Goal: Task Accomplishment & Management: Manage account settings

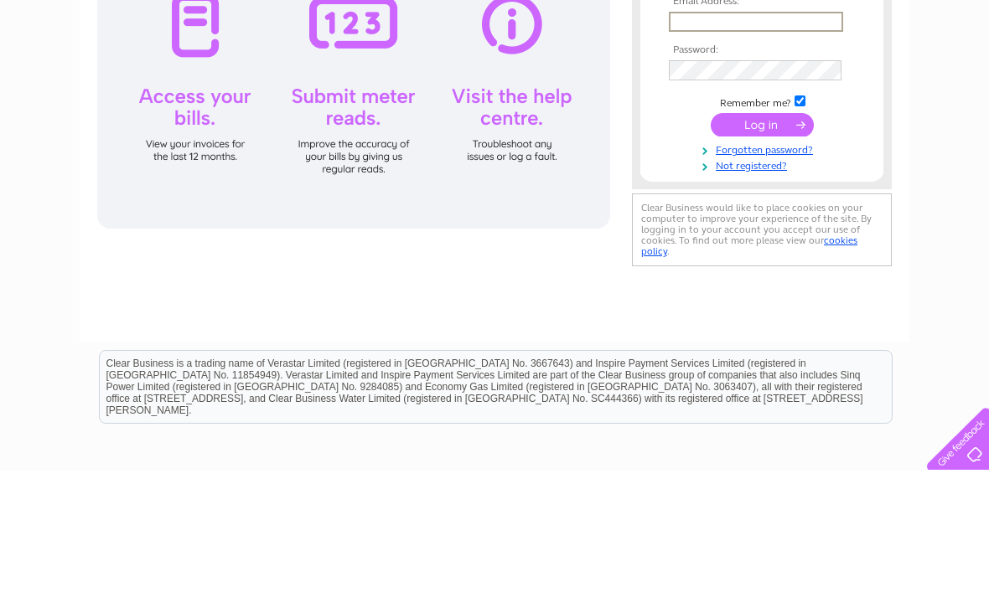
type input "kazhendry@icloud.com"
click at [762, 252] on input "submit" at bounding box center [761, 251] width 103 height 23
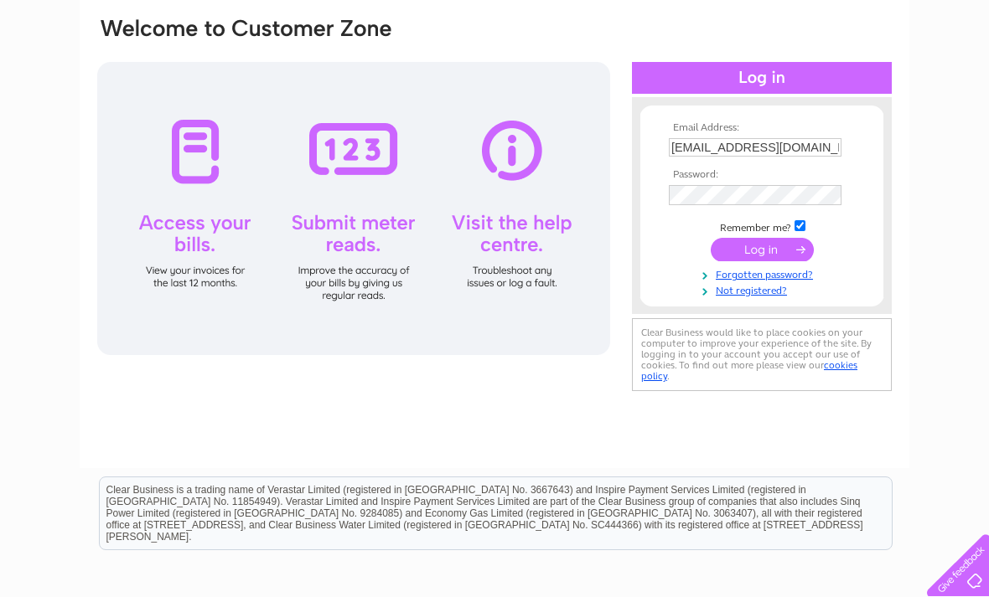
click at [787, 245] on input "submit" at bounding box center [761, 249] width 103 height 23
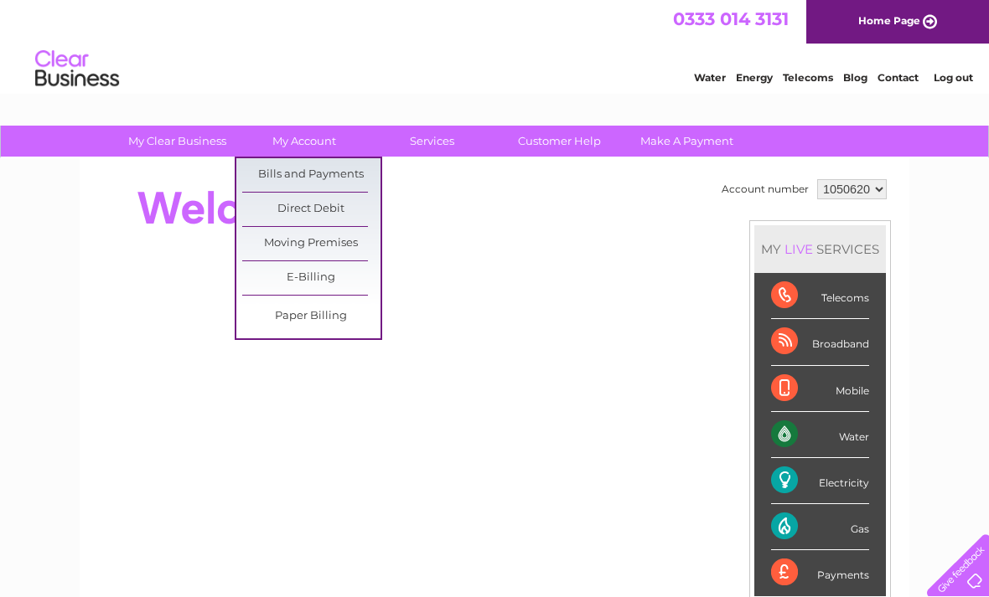
click at [337, 173] on link "Bills and Payments" at bounding box center [311, 175] width 138 height 34
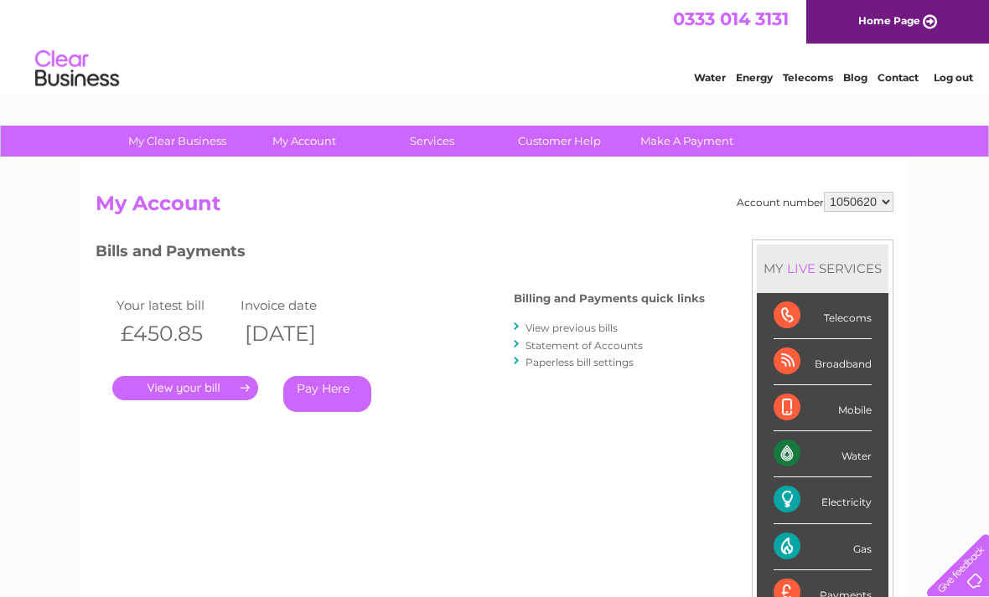
click at [245, 392] on link "." at bounding box center [185, 388] width 146 height 24
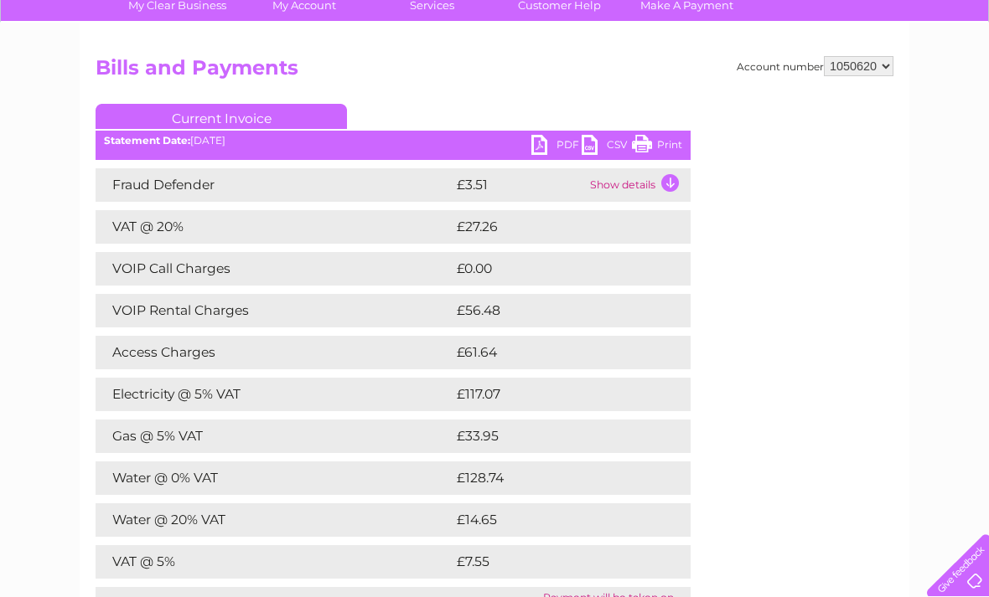
scroll to position [137, 0]
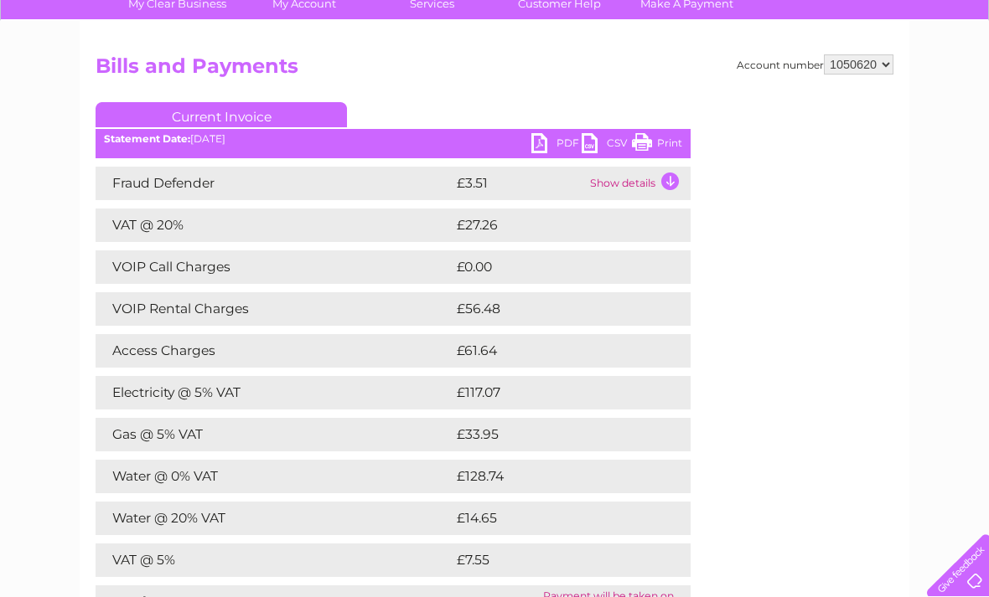
click at [730, 513] on div "Account number 1050620 Bills and Payments Current Invoice PDF CSV Print" at bounding box center [495, 352] width 798 height 596
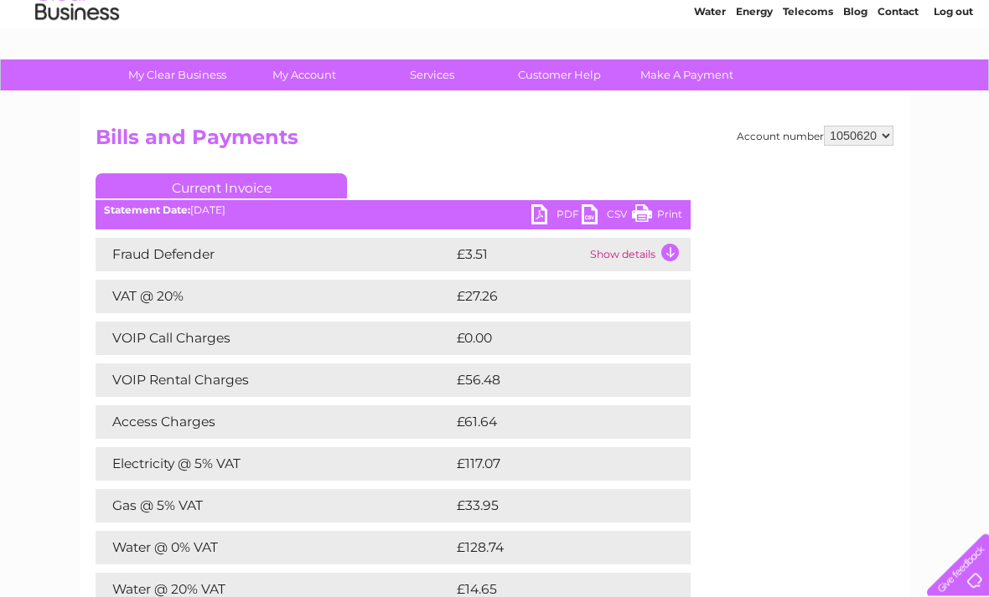
scroll to position [63, 0]
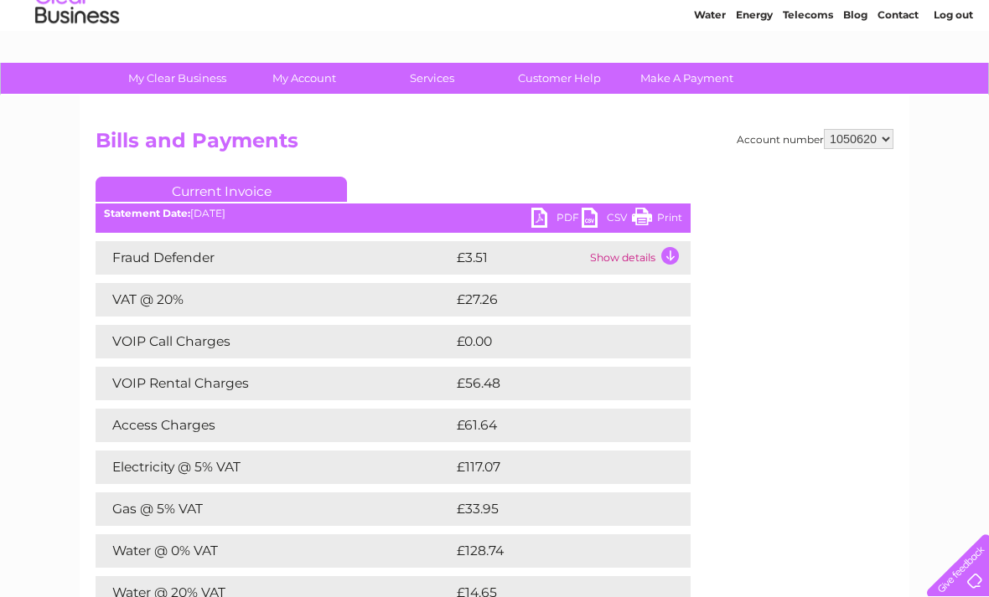
click at [662, 209] on link "Print" at bounding box center [657, 220] width 50 height 24
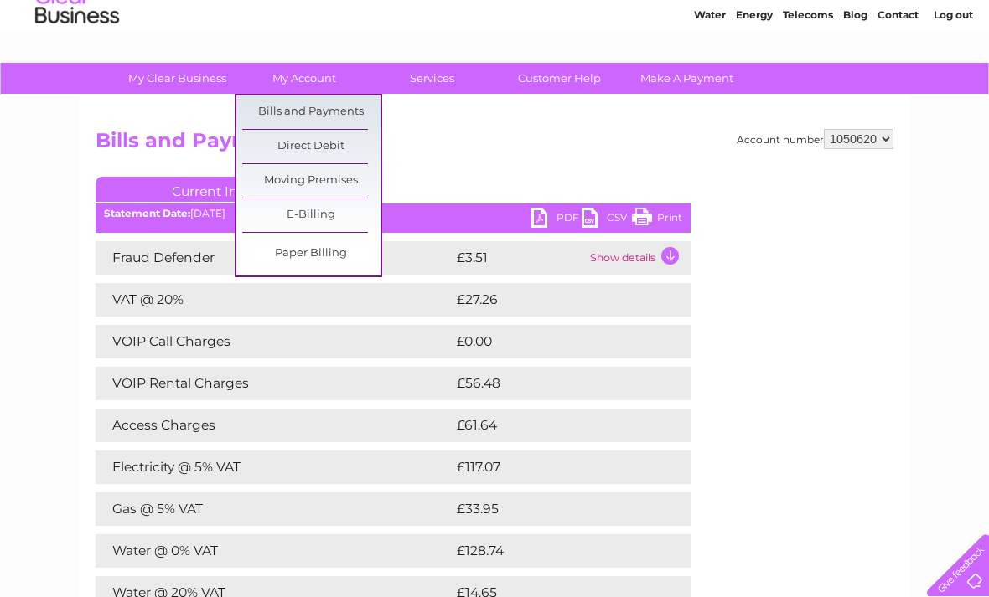
click at [344, 113] on link "Bills and Payments" at bounding box center [311, 113] width 138 height 34
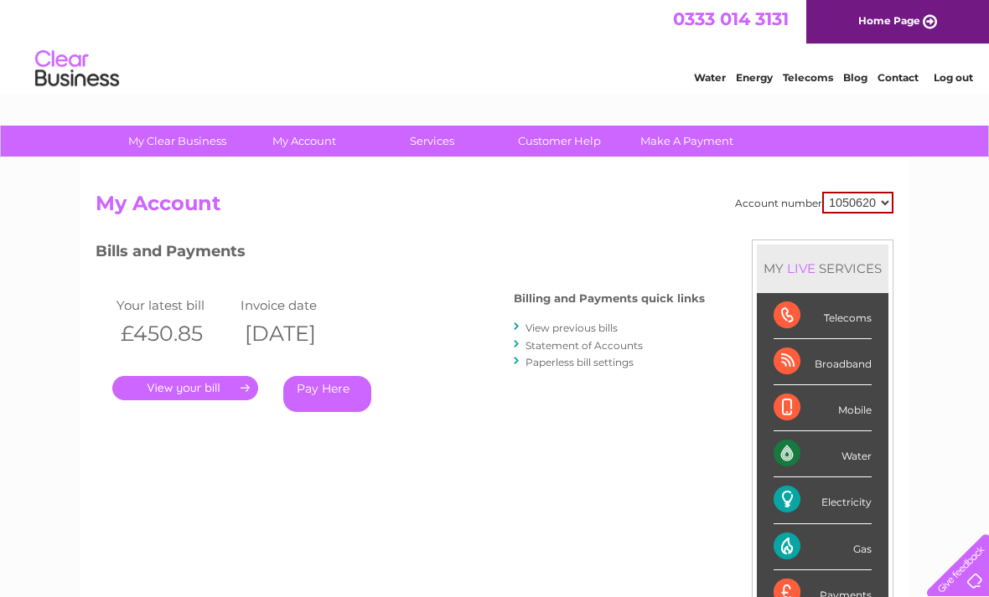
click at [600, 323] on link "View previous bills" at bounding box center [571, 328] width 92 height 13
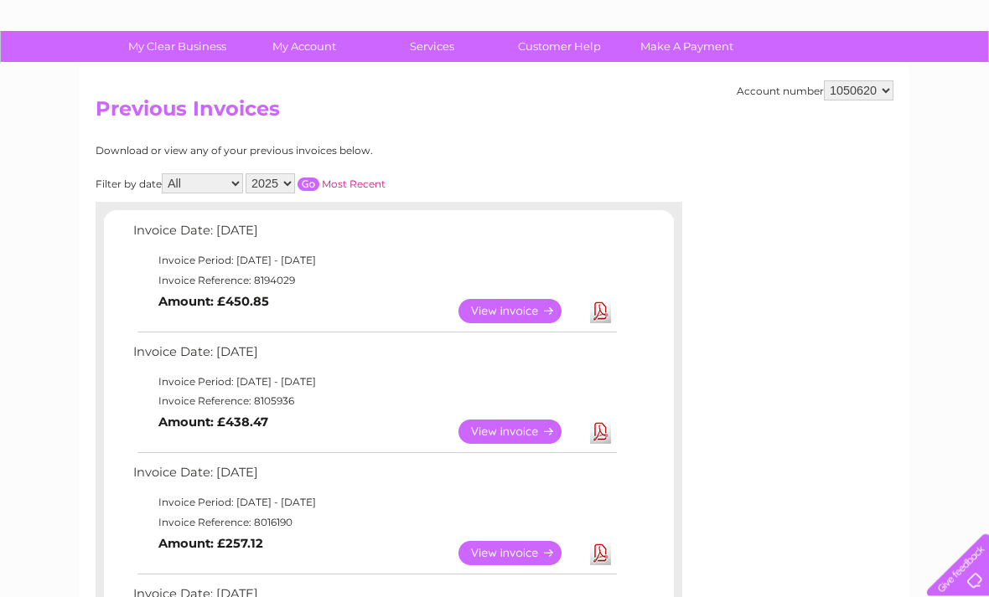
scroll to position [96, 0]
click at [540, 427] on link "View" at bounding box center [519, 431] width 123 height 24
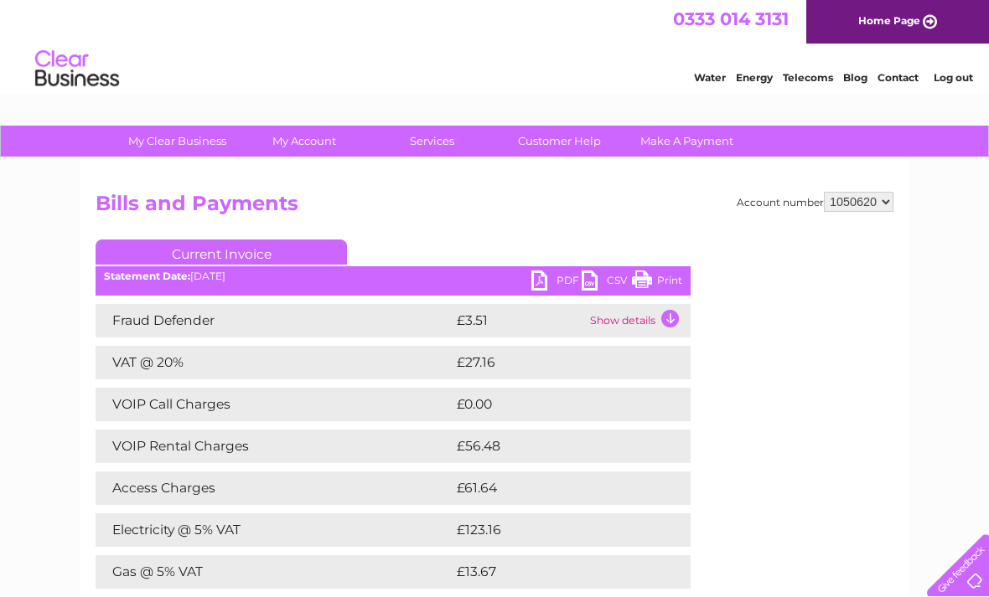
click at [659, 282] on link "Print" at bounding box center [657, 283] width 50 height 24
click at [959, 84] on link "Log out" at bounding box center [952, 77] width 39 height 13
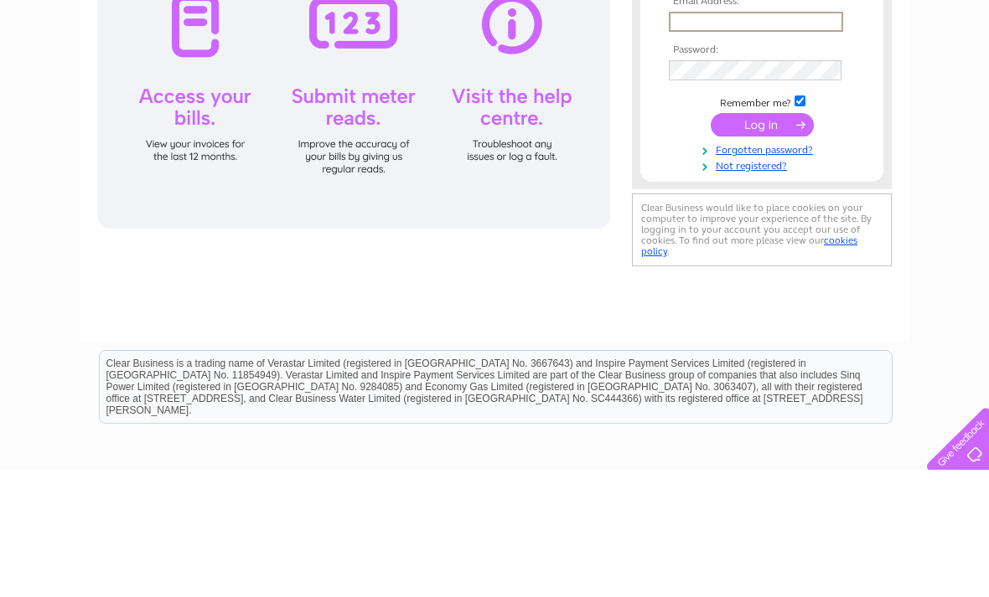
scroll to position [127, 0]
